Goal: Task Accomplishment & Management: Manage account settings

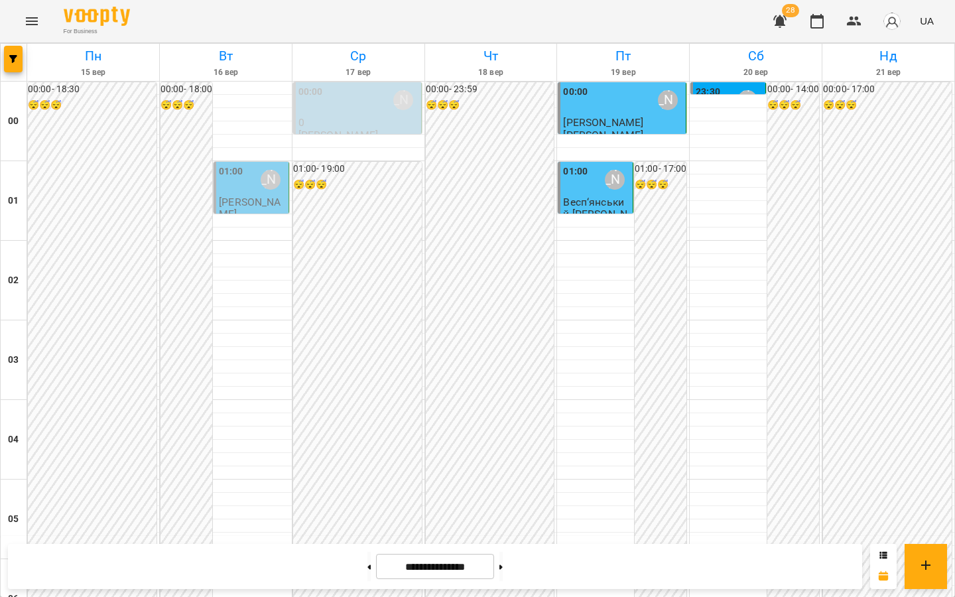
scroll to position [994, 0]
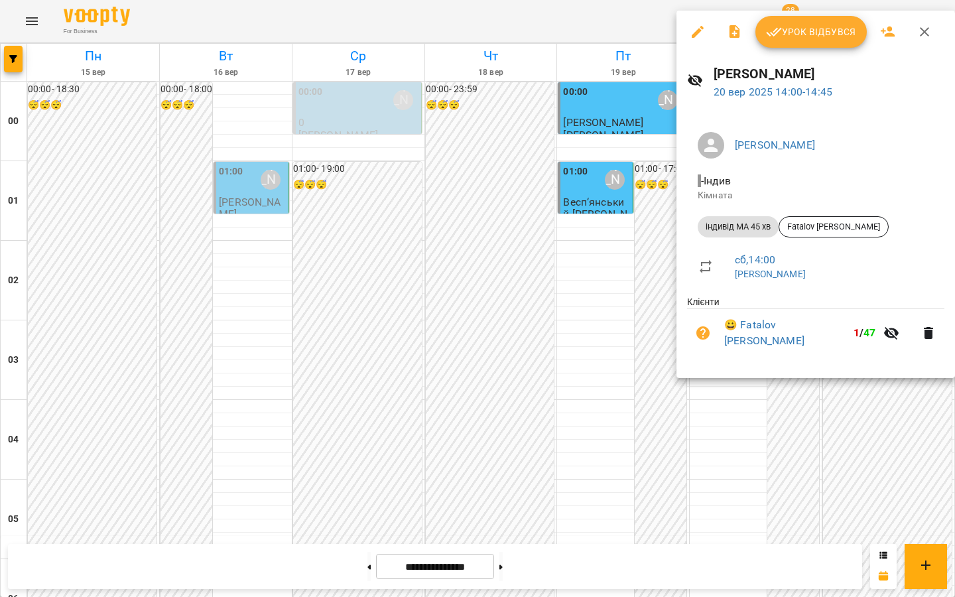
click at [695, 30] on icon "button" at bounding box center [698, 32] width 16 height 16
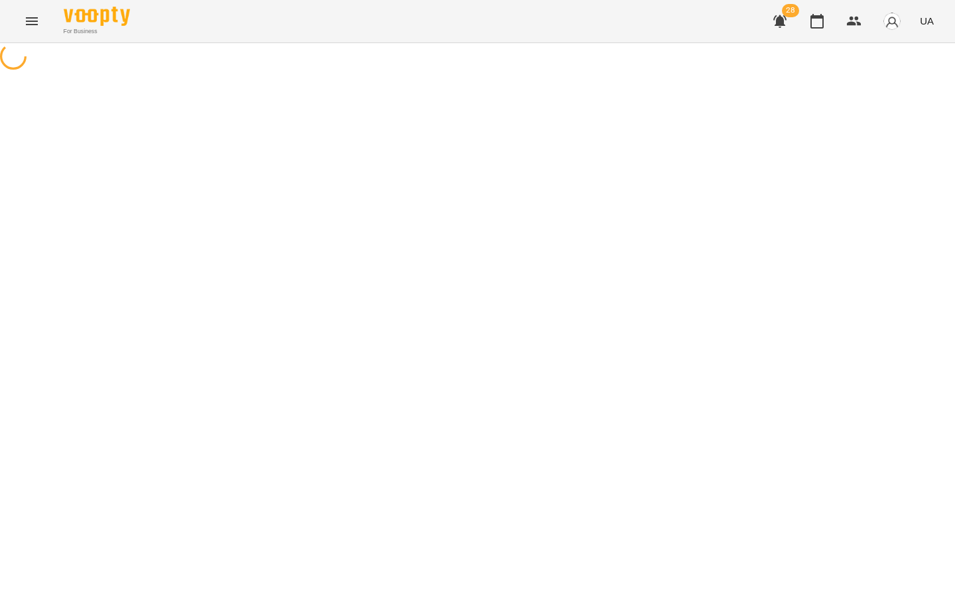
select select "**********"
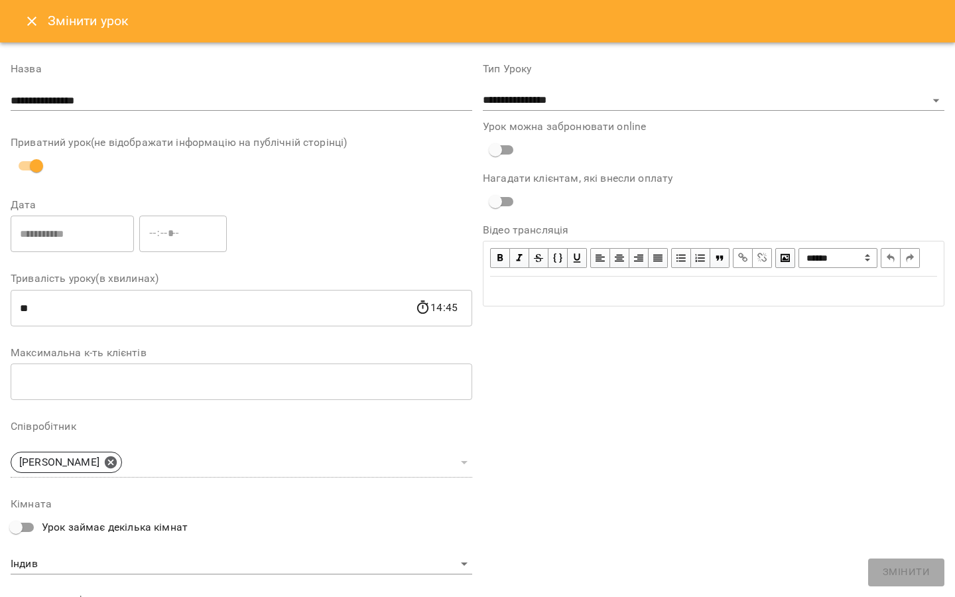
click at [30, 17] on icon "Close" at bounding box center [32, 21] width 16 height 16
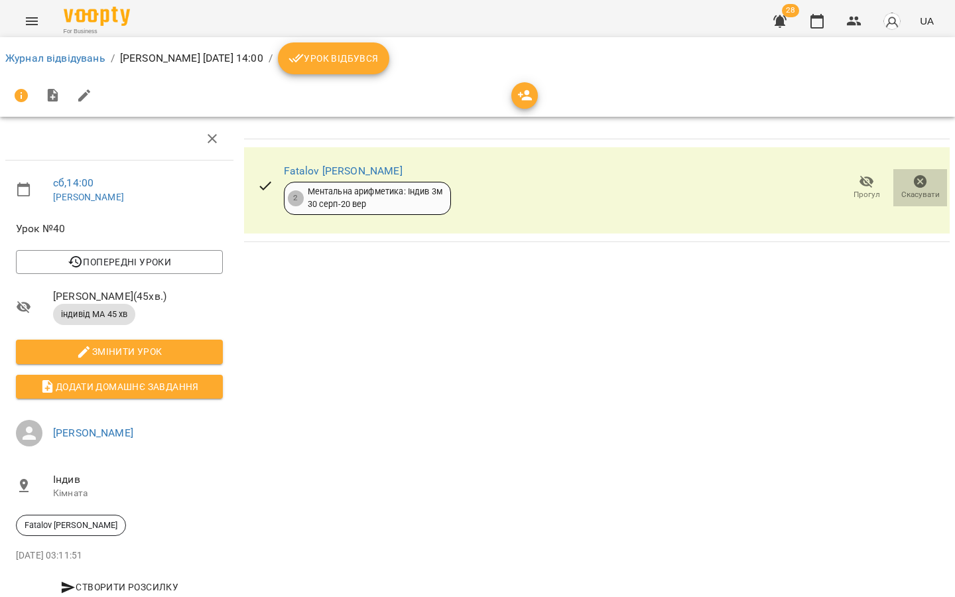
click at [914, 180] on icon "button" at bounding box center [920, 181] width 13 height 13
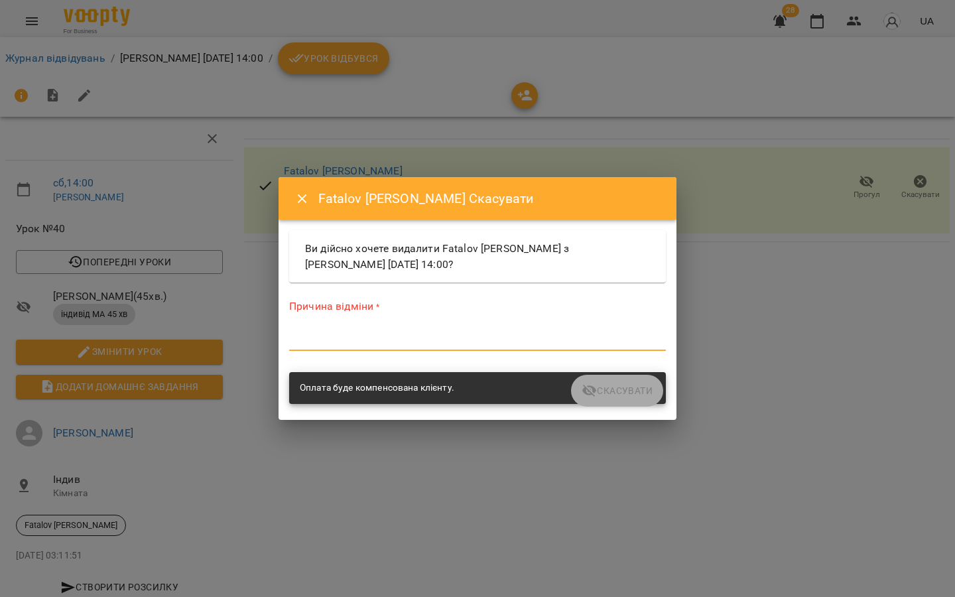
click at [533, 345] on textarea at bounding box center [477, 340] width 377 height 13
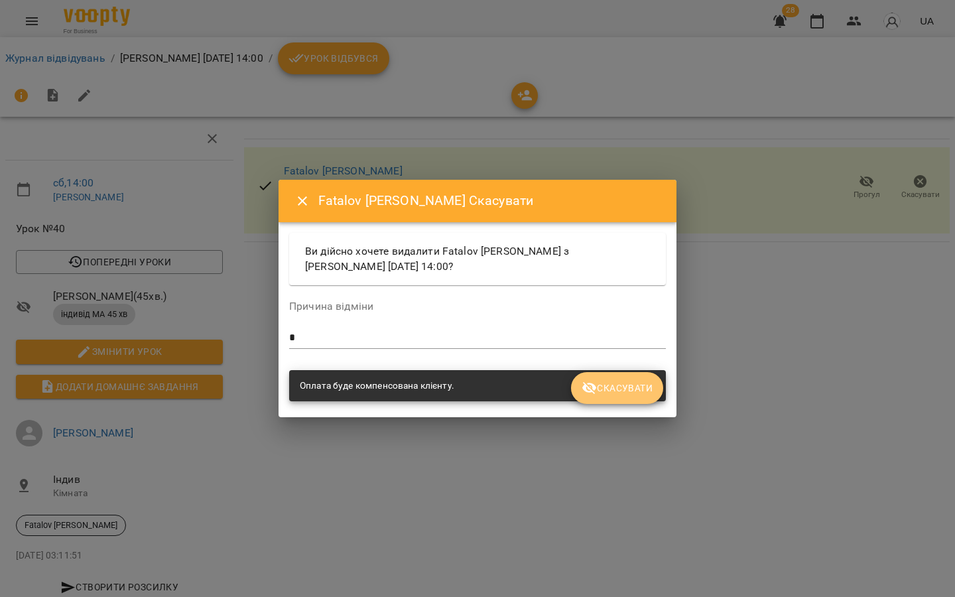
click at [602, 394] on span "Скасувати" at bounding box center [617, 388] width 71 height 16
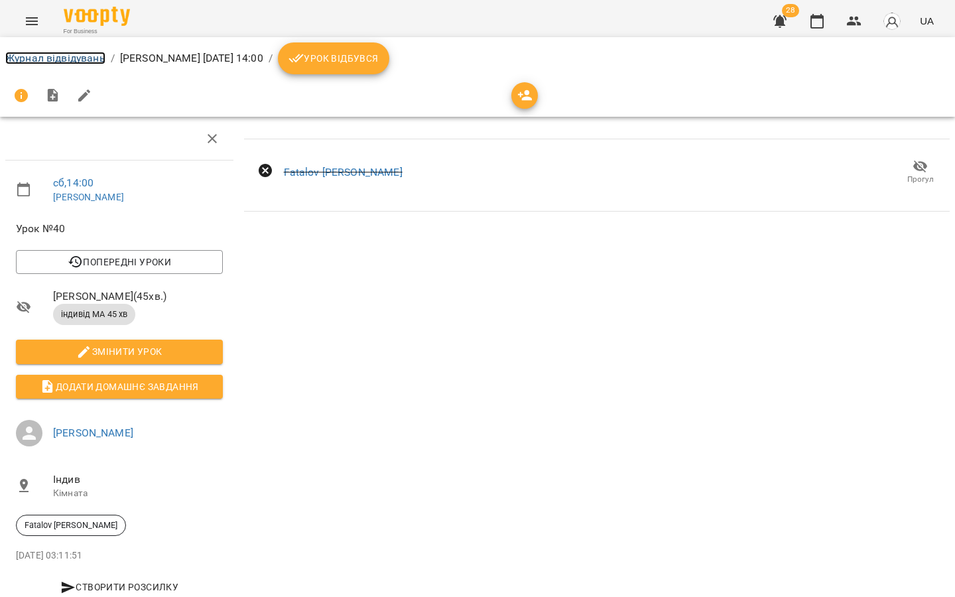
click at [32, 58] on link "Журнал відвідувань" at bounding box center [55, 58] width 100 height 13
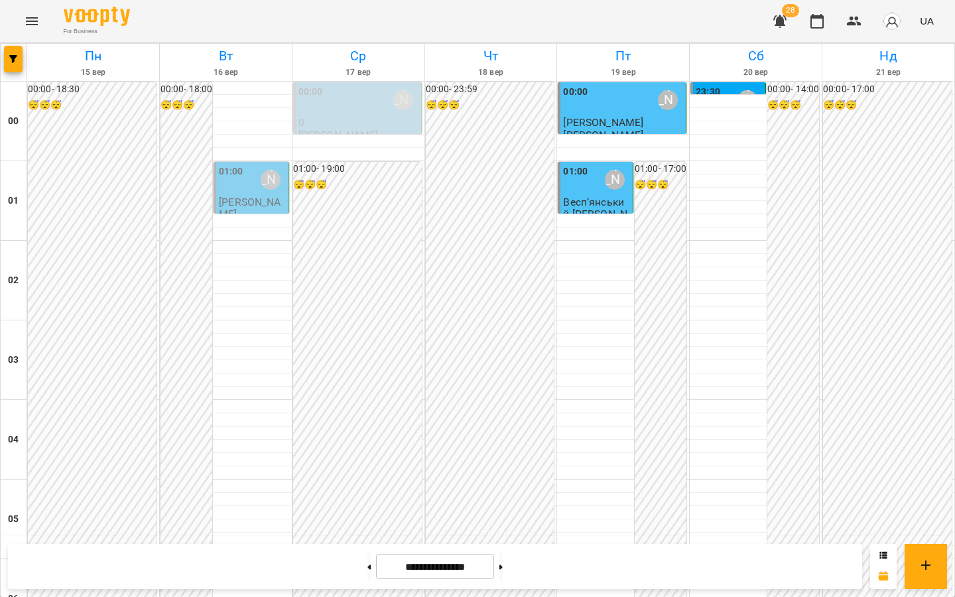
scroll to position [1340, 0]
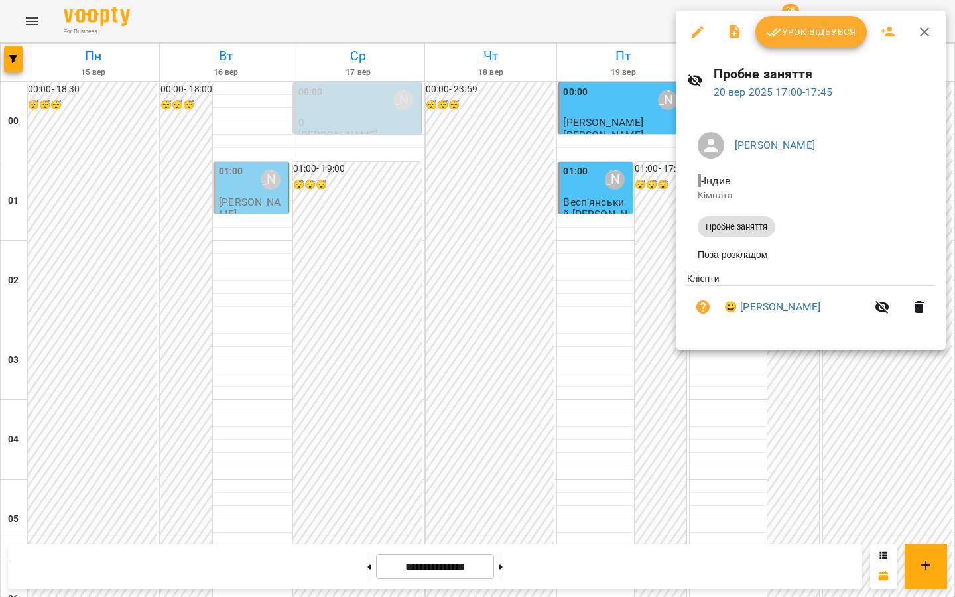
click at [696, 28] on icon "button" at bounding box center [698, 32] width 16 height 16
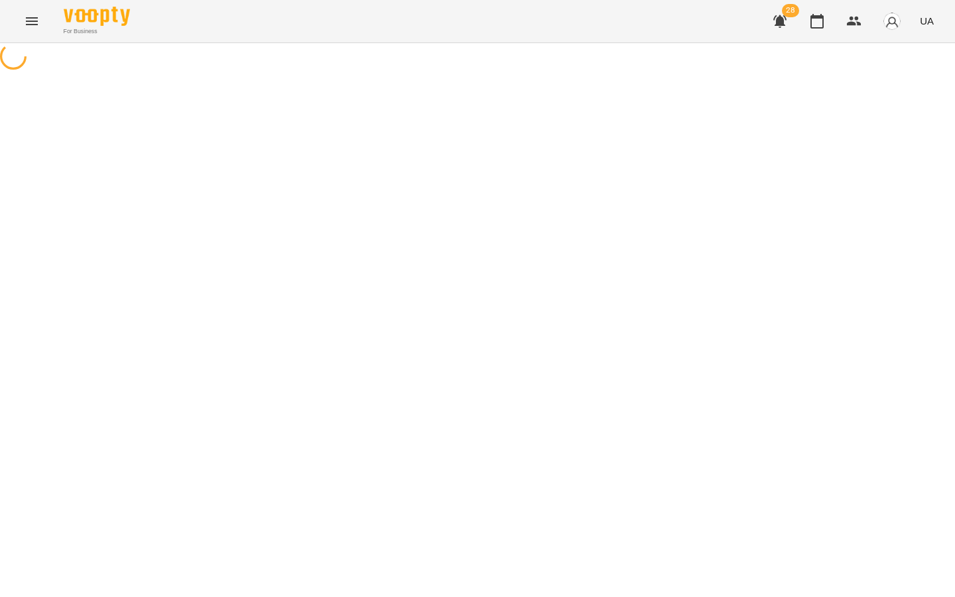
select select "**********"
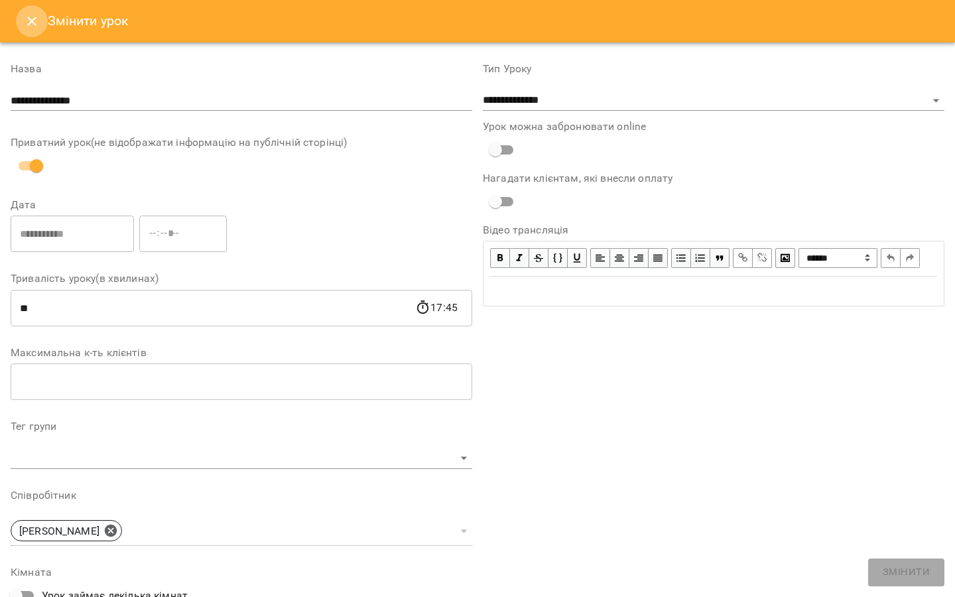
click at [31, 17] on icon "Close" at bounding box center [32, 21] width 16 height 16
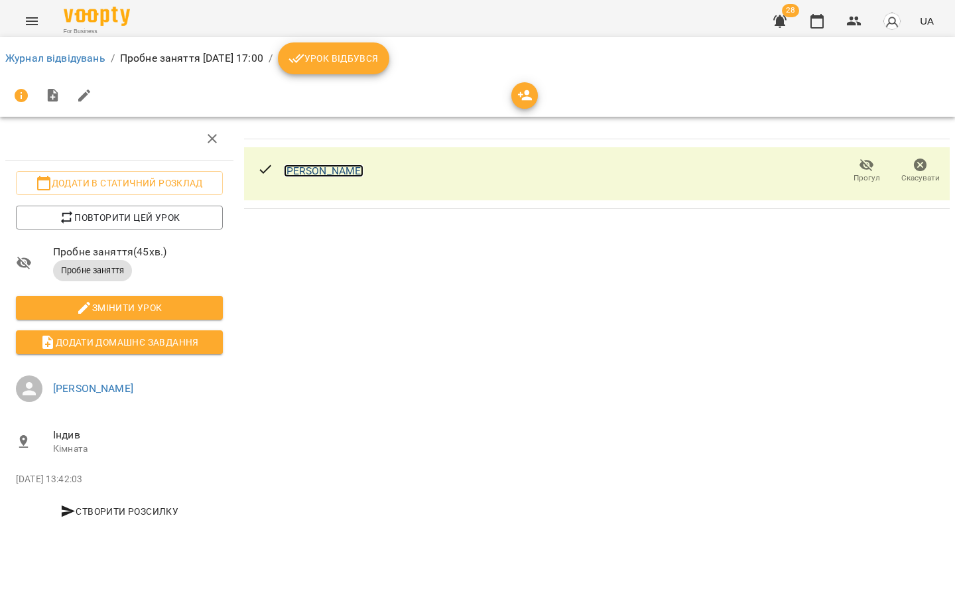
click at [291, 172] on link "[PERSON_NAME]" at bounding box center [324, 170] width 80 height 13
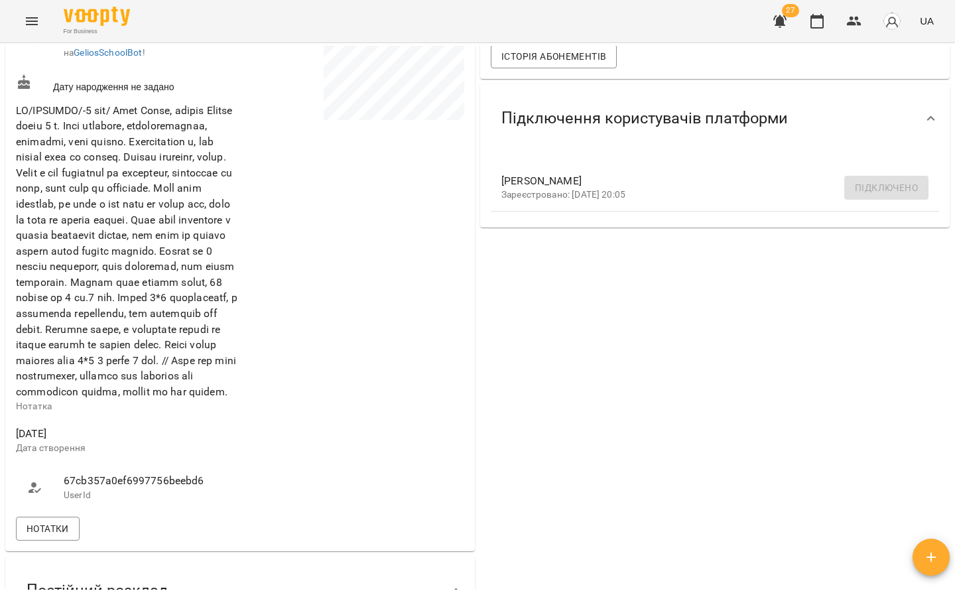
scroll to position [356, 0]
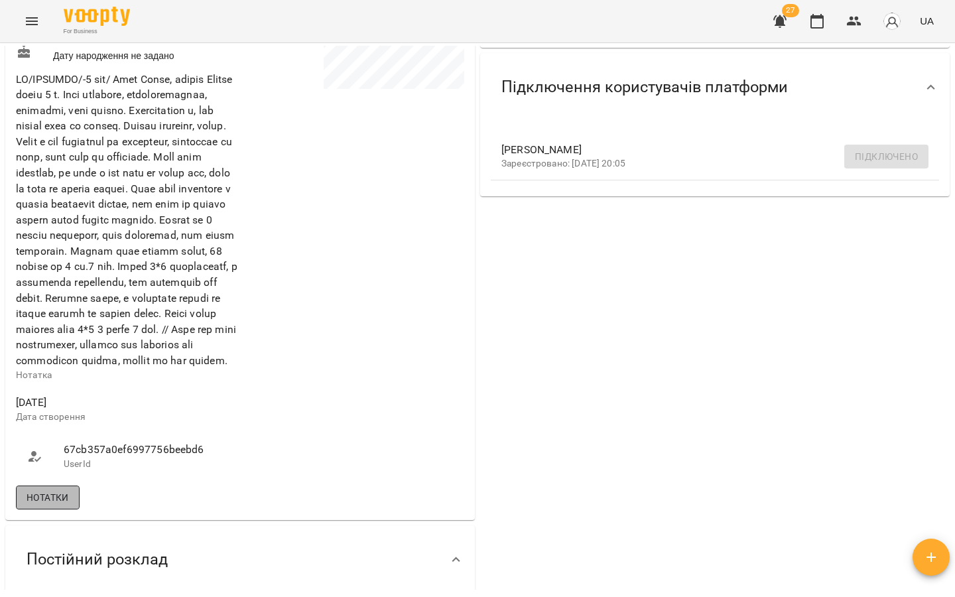
click at [40, 505] on span "Нотатки" at bounding box center [48, 498] width 42 height 16
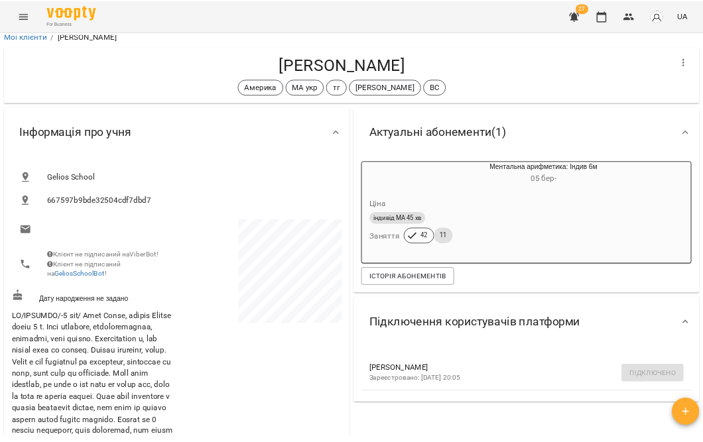
scroll to position [8, 0]
